Goal: Use online tool/utility: Utilize a website feature to perform a specific function

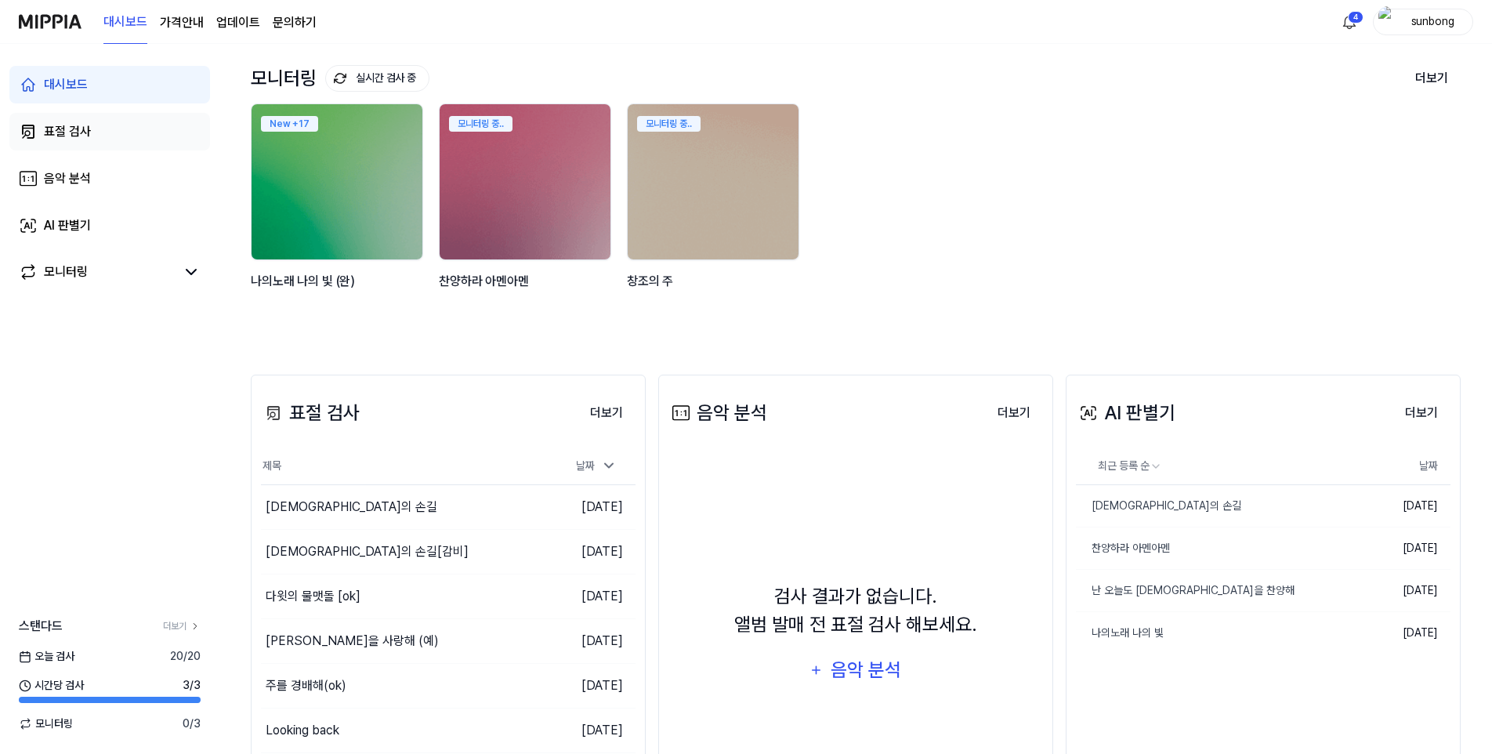
click at [82, 122] on div "표절 검사" at bounding box center [67, 131] width 47 height 19
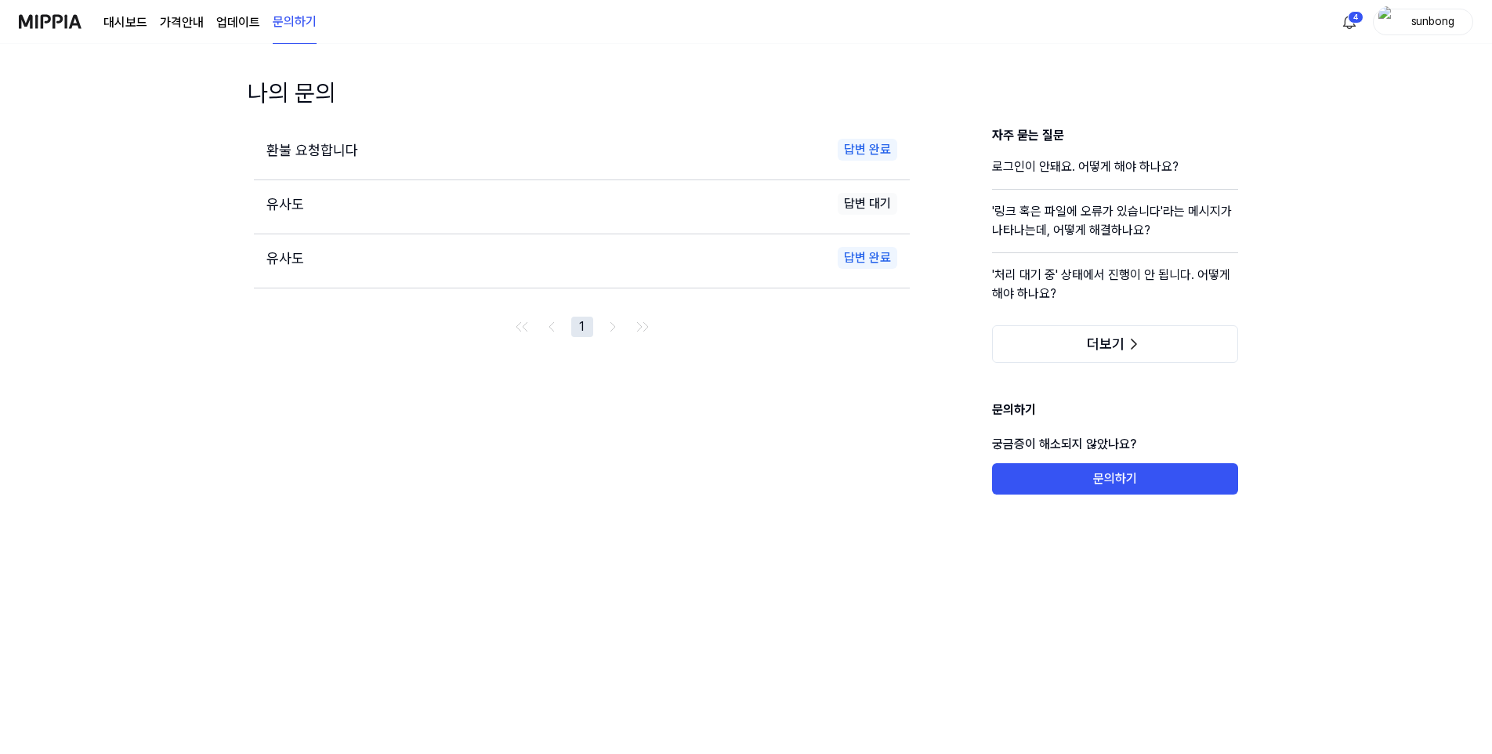
click at [126, 23] on link "대시보드" at bounding box center [125, 22] width 44 height 19
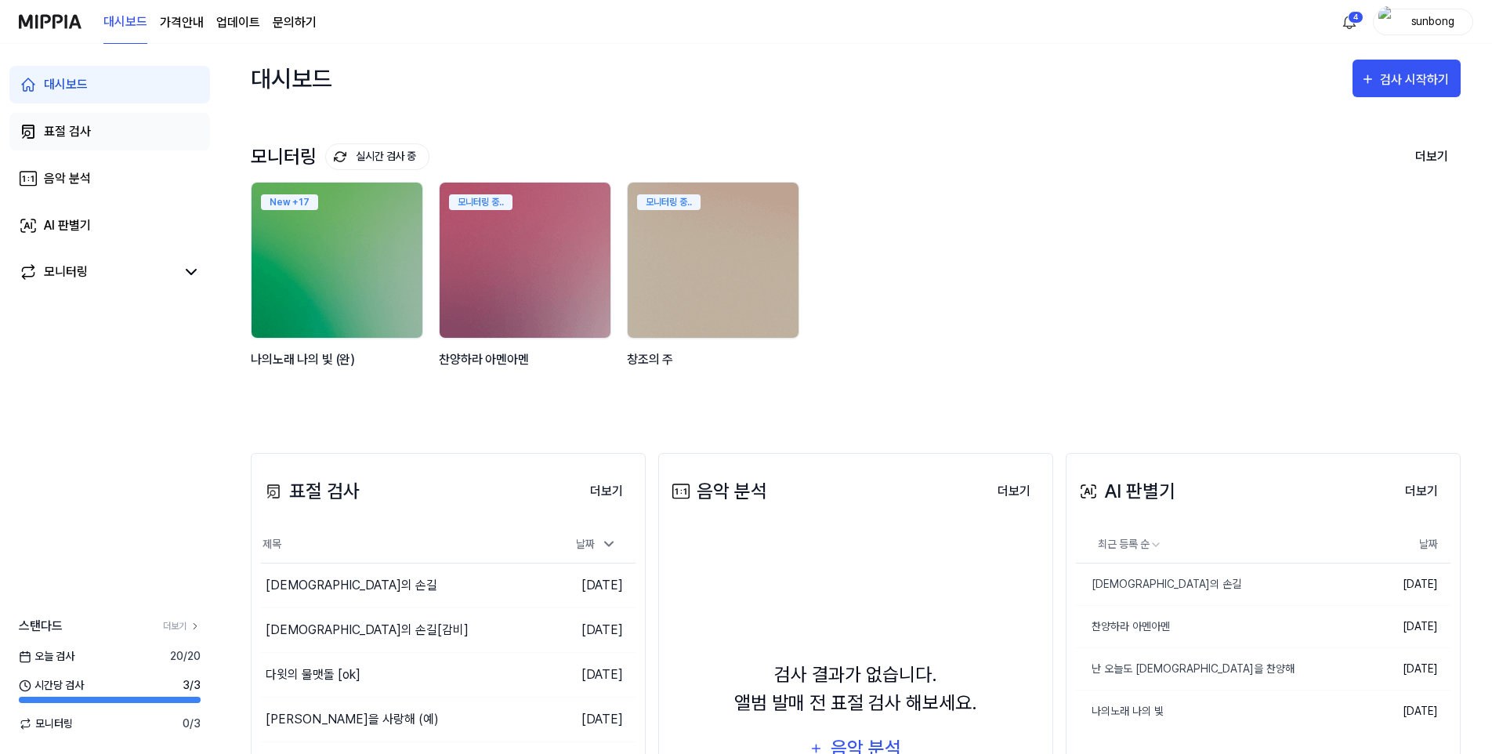
click at [74, 131] on div "표절 검사" at bounding box center [67, 131] width 47 height 19
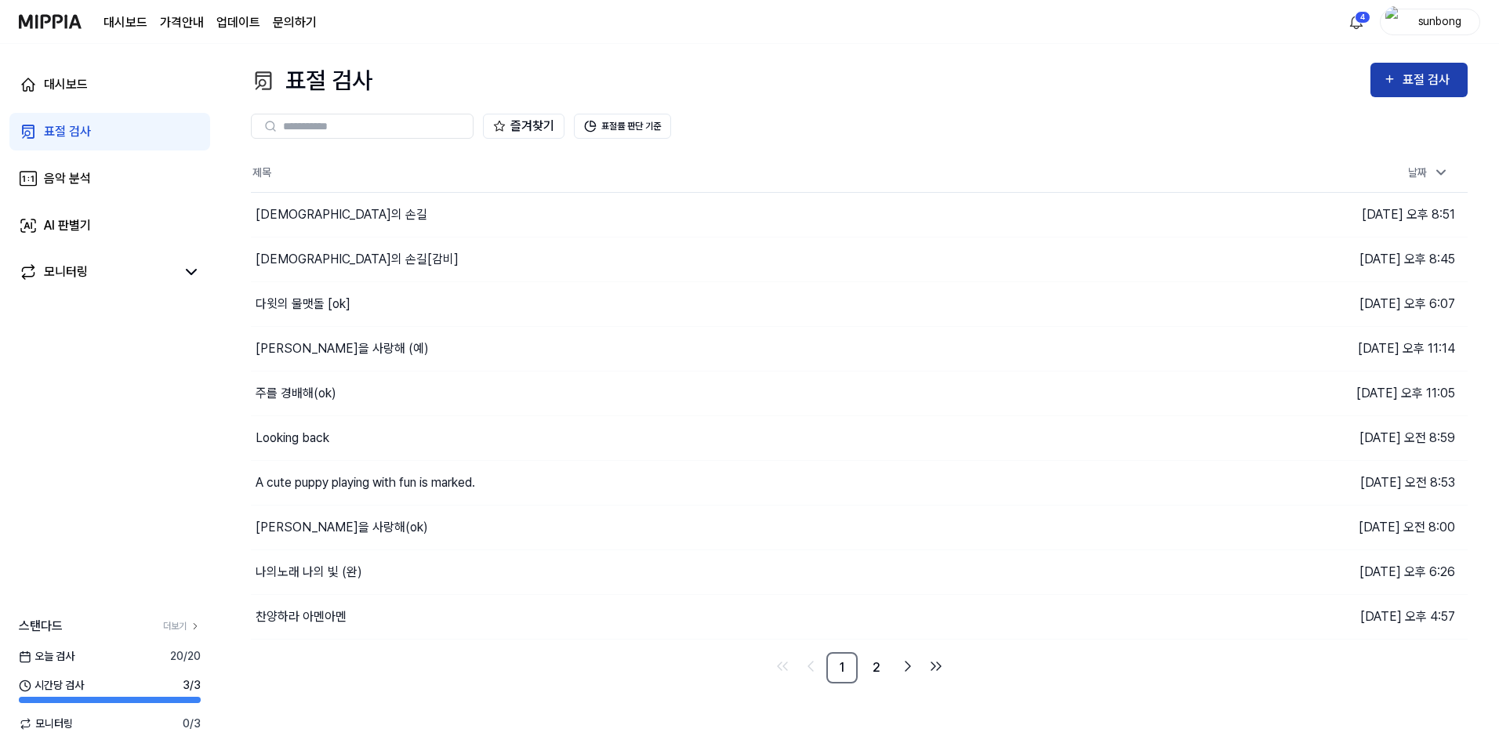
click at [1421, 78] on div "표절 검사" at bounding box center [1428, 80] width 53 height 20
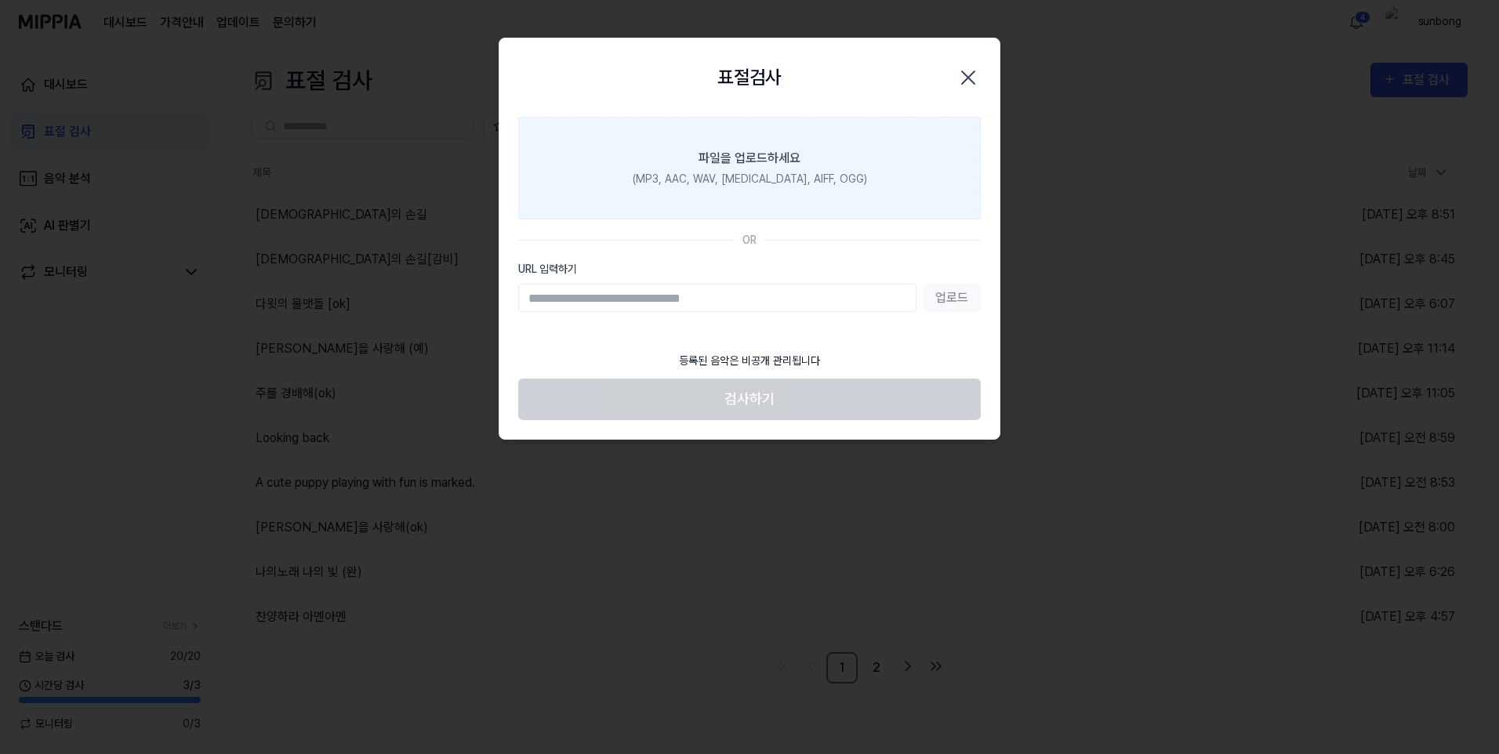
click at [770, 179] on div "(MP3, AAC, WAV, FLAC, AIFF, OGG)" at bounding box center [749, 179] width 234 height 16
click at [0, 0] on input "파일을 업로드하세요 (MP3, AAC, WAV, FLAC, AIFF, OGG)" at bounding box center [0, 0] width 0 height 0
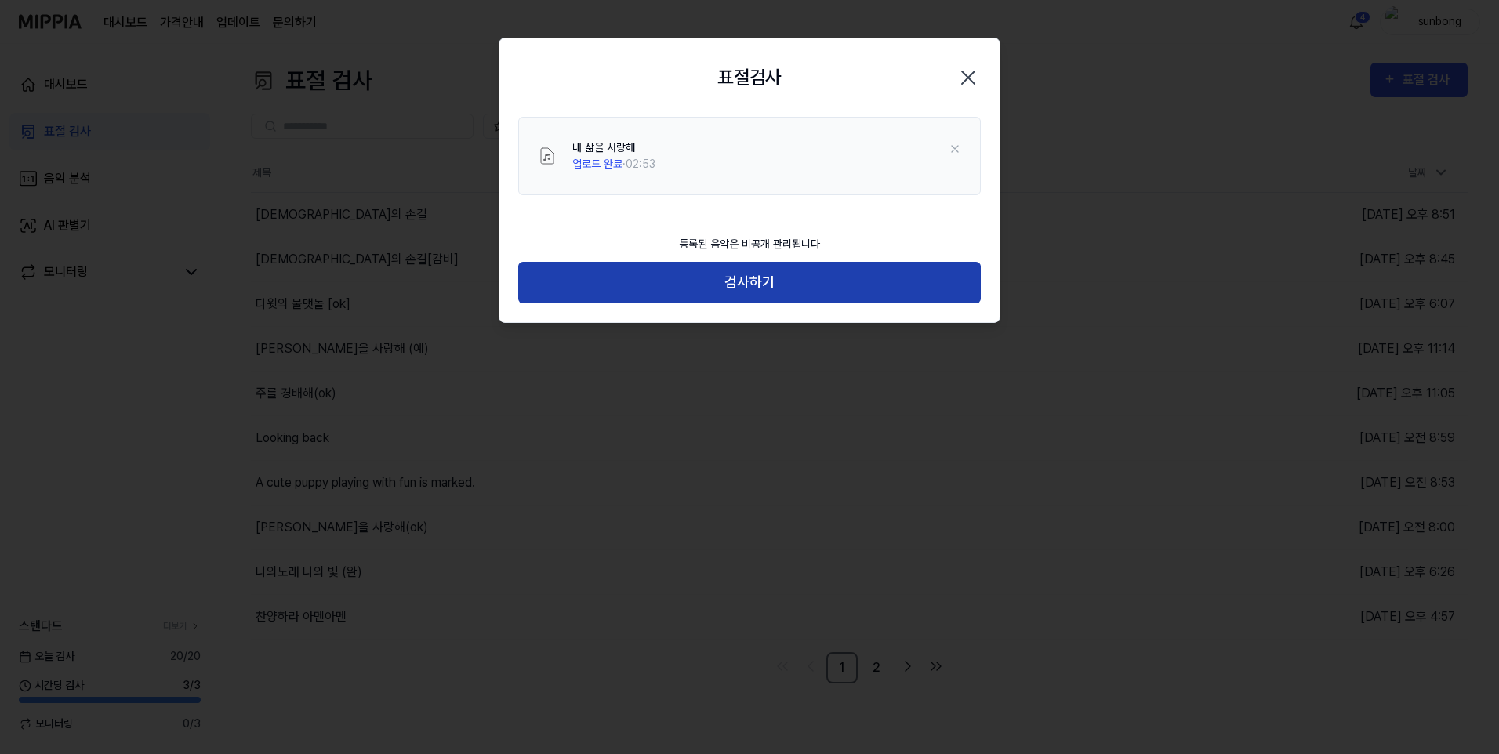
click at [750, 293] on button "검사하기" at bounding box center [749, 283] width 462 height 42
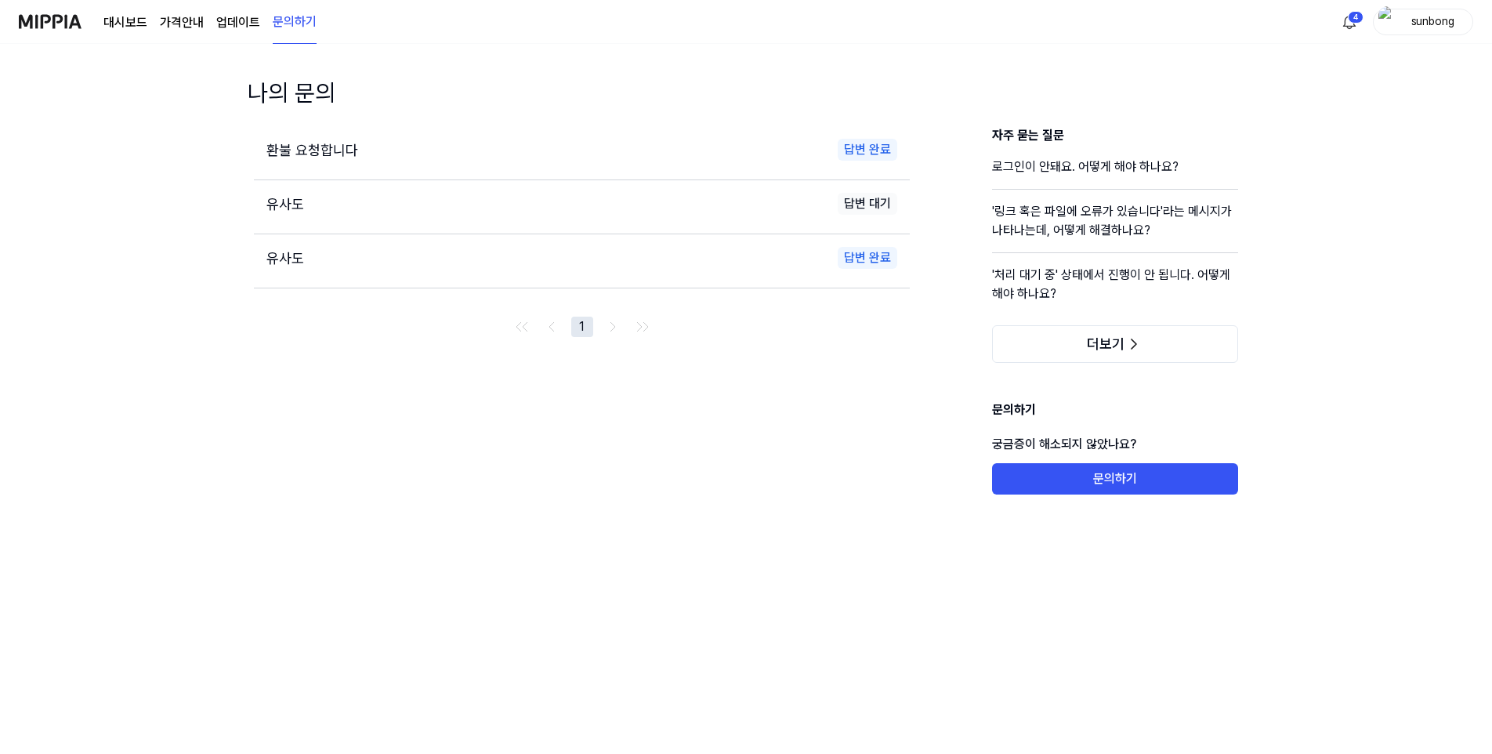
click at [129, 20] on link "대시보드" at bounding box center [125, 22] width 44 height 19
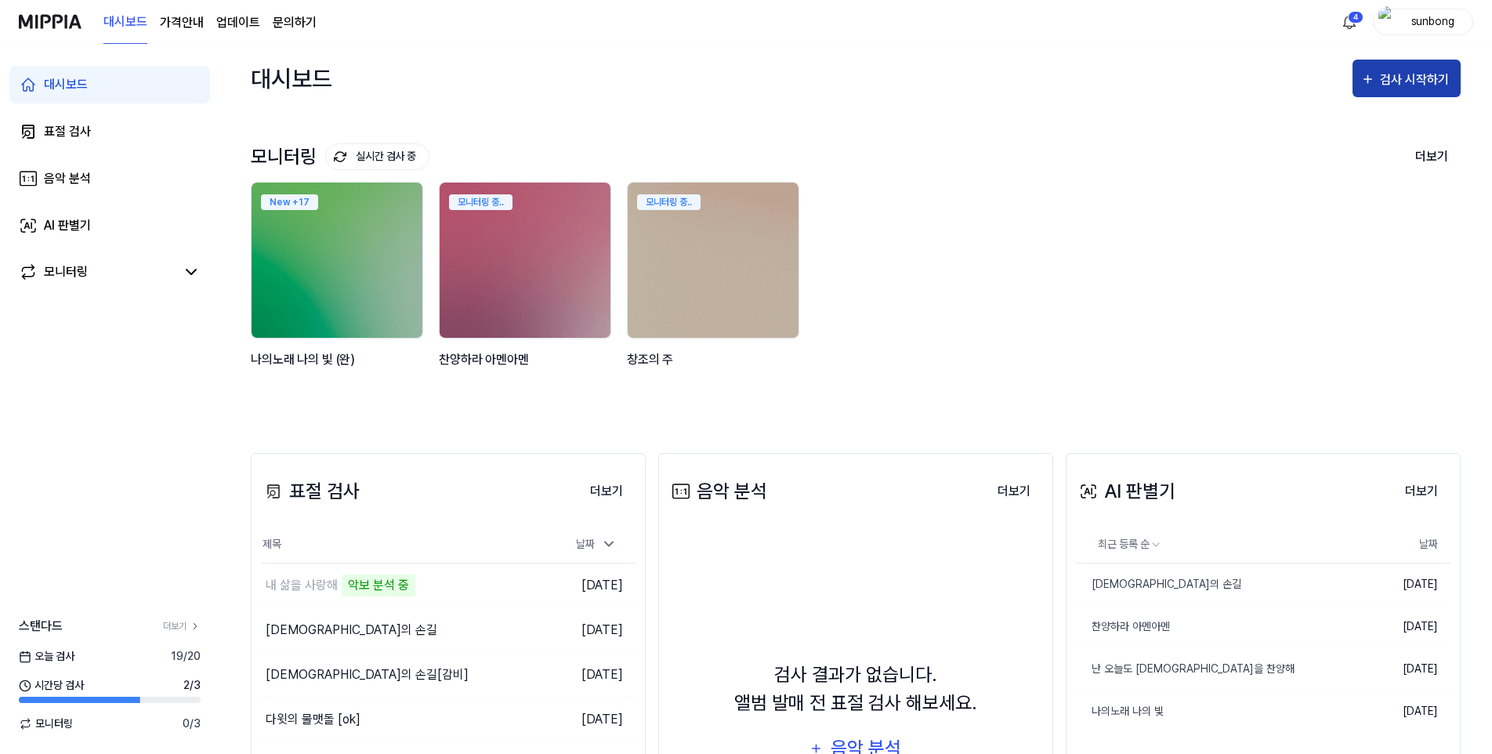
click at [1416, 78] on div "검사 시작하기" at bounding box center [1416, 80] width 73 height 20
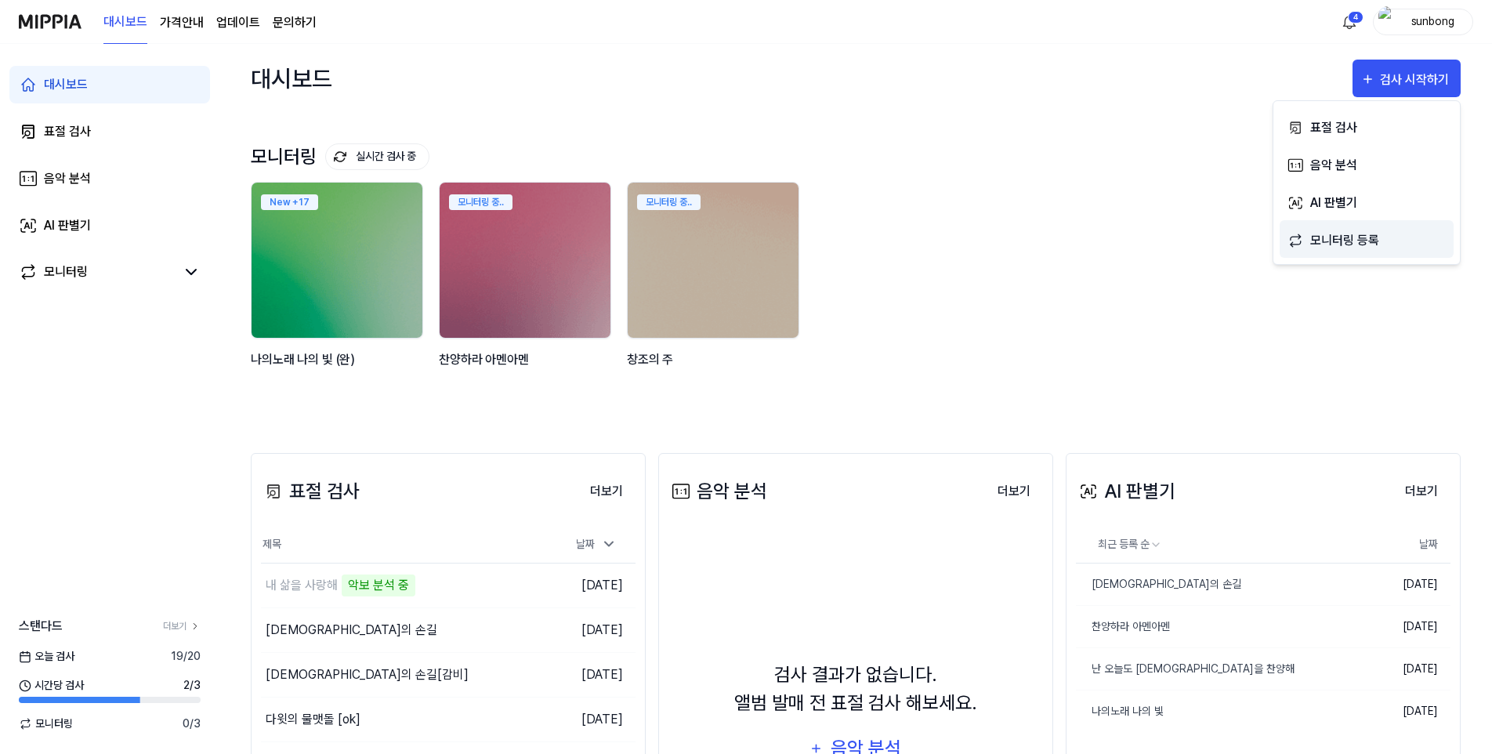
click at [1362, 237] on div "모니터링 등록" at bounding box center [1378, 240] width 136 height 20
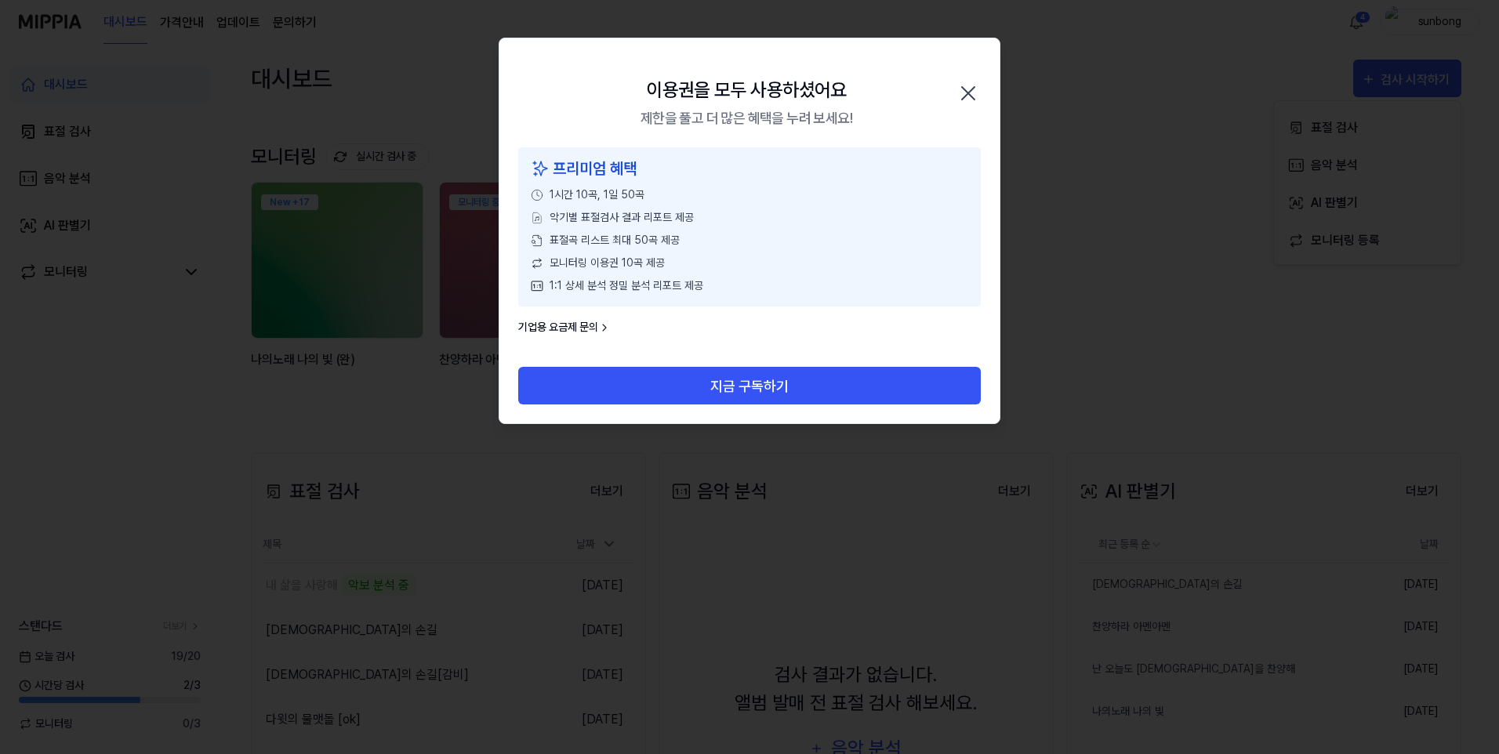
click at [969, 92] on icon "button" at bounding box center [968, 93] width 13 height 13
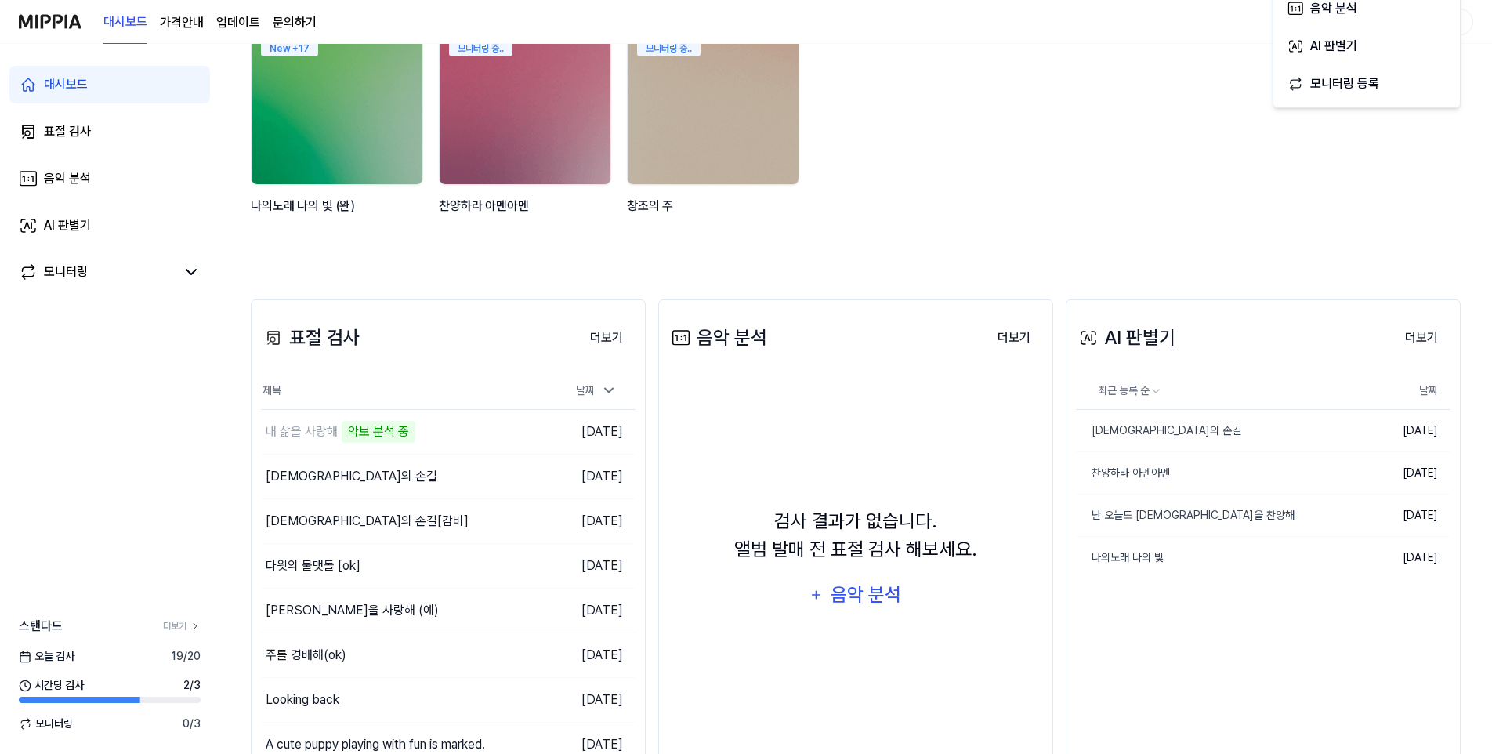
scroll to position [157, 0]
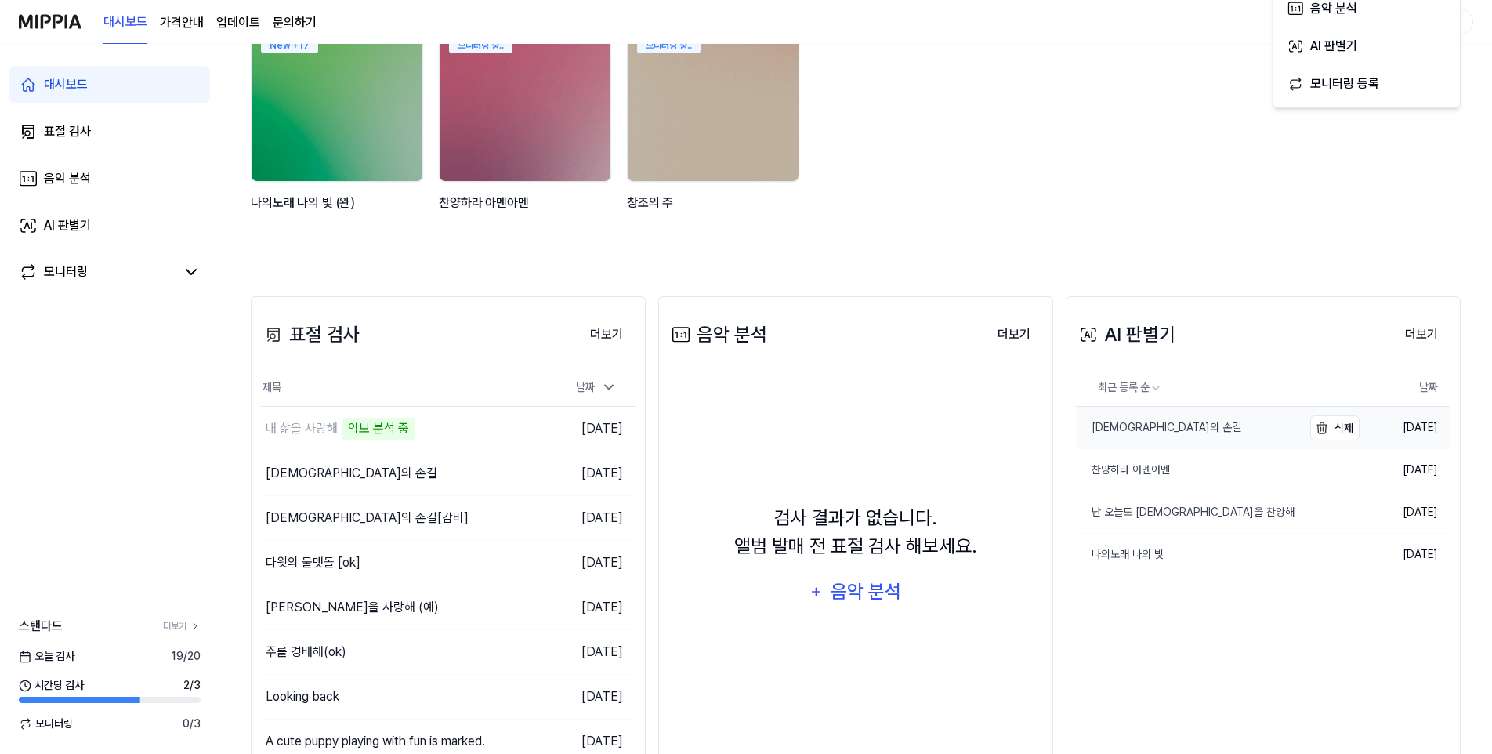
click at [1129, 429] on div "[DEMOGRAPHIC_DATA]의 손길" at bounding box center [1158, 427] width 165 height 16
